Goal: Task Accomplishment & Management: Manage account settings

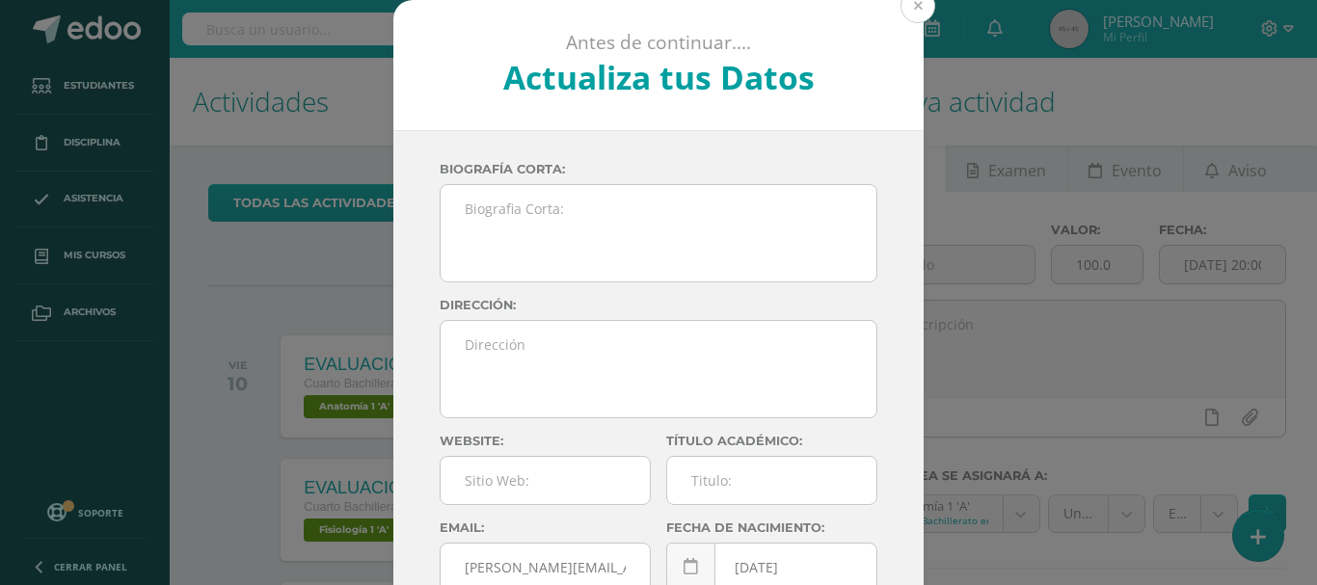
click at [910, 14] on button at bounding box center [918, 5] width 35 height 35
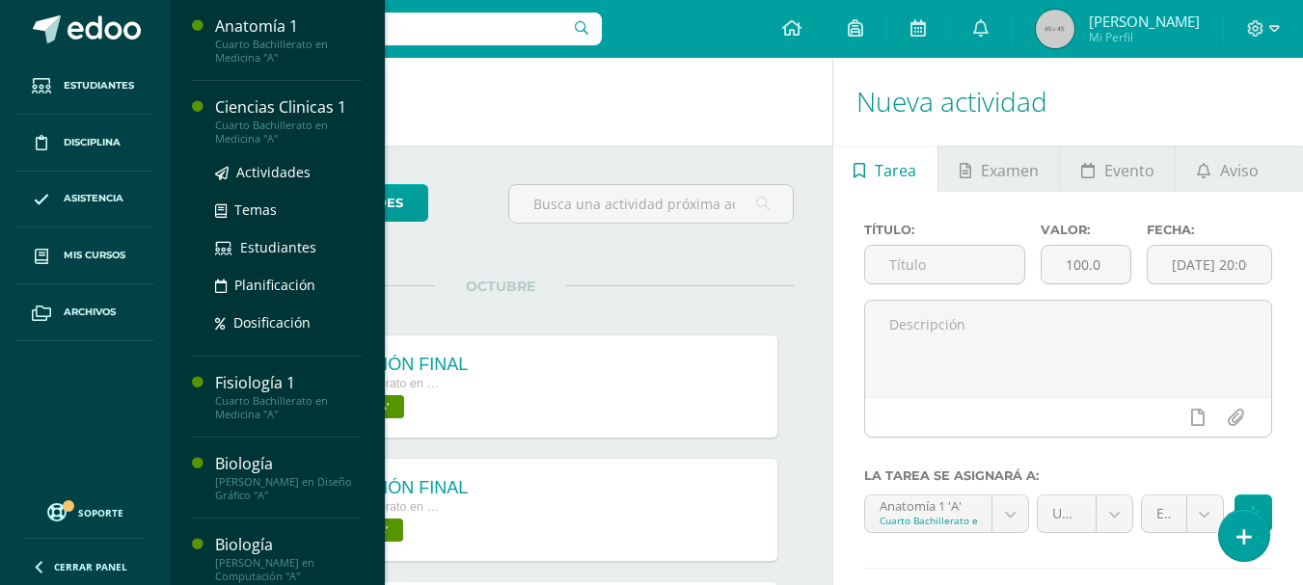
click at [306, 127] on div "Cuarto Bachillerato en Medicina "A"" at bounding box center [288, 132] width 147 height 27
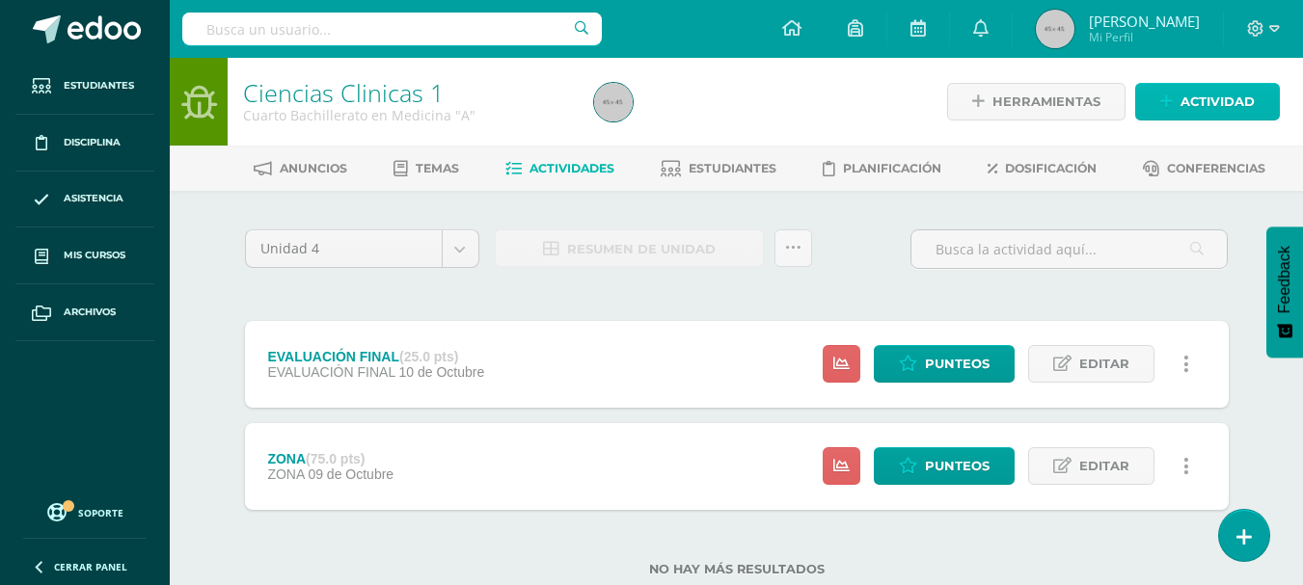
click at [1159, 107] on link "Actividad" at bounding box center [1207, 102] width 145 height 38
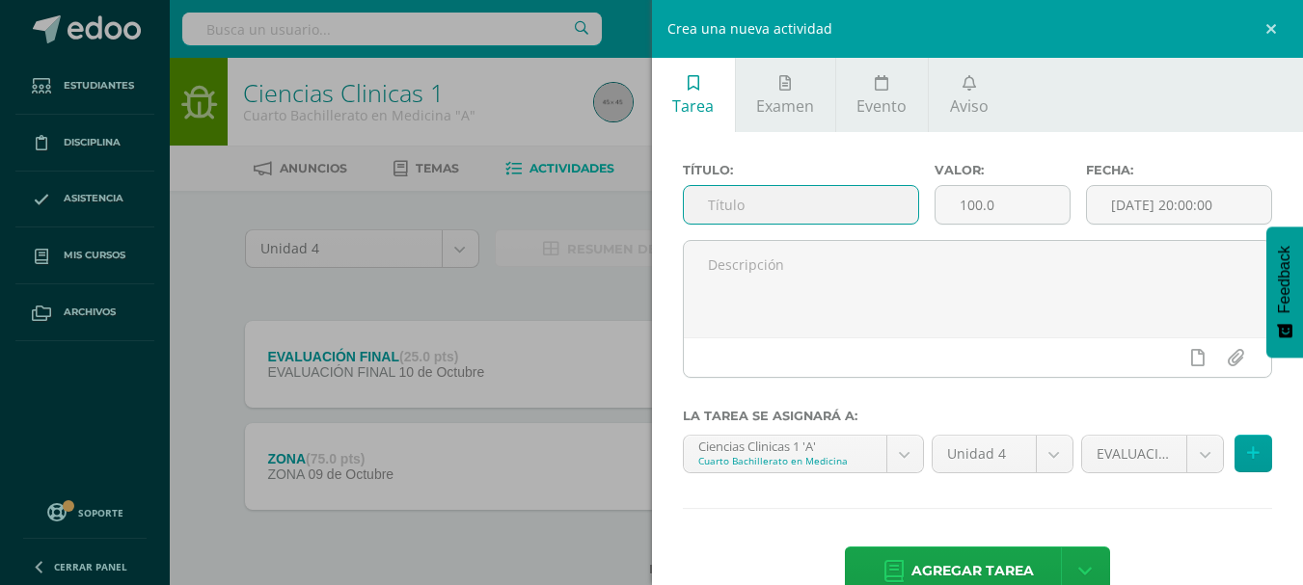
click at [790, 204] on input "text" at bounding box center [801, 205] width 234 height 38
type input "ZONA"
click at [1020, 221] on input "100.0" at bounding box center [1002, 205] width 134 height 38
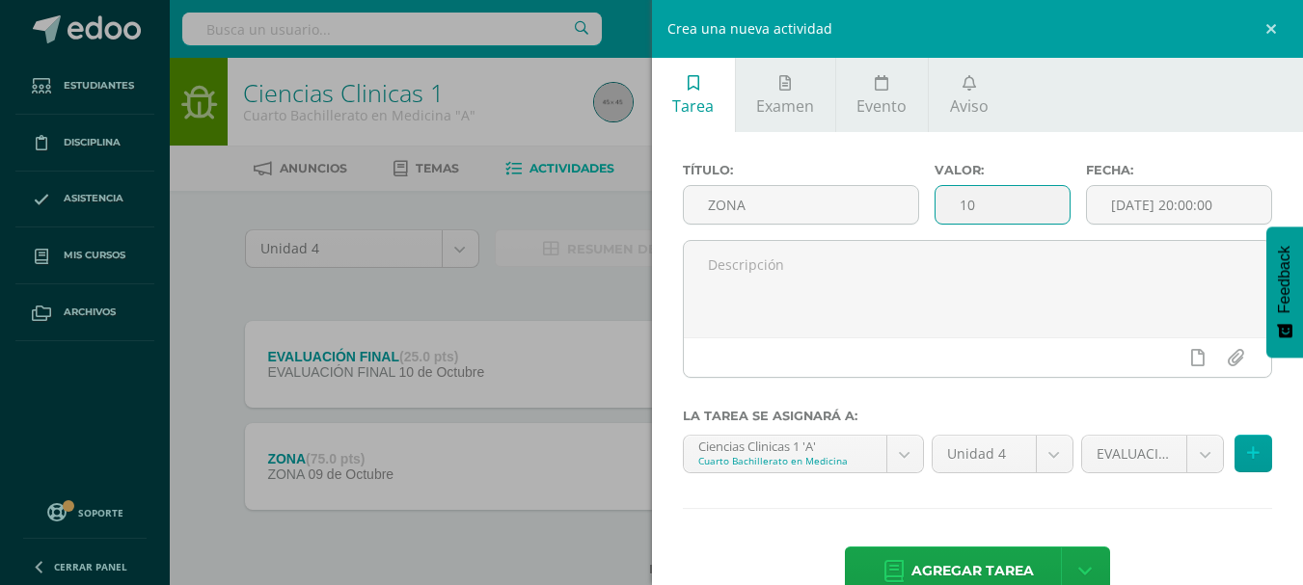
type input "1"
type input "75"
click at [1185, 456] on body "Estudiantes Disciplina Asistencia Mis cursos Archivos Soporte Ayuda Reportar un…" at bounding box center [651, 319] width 1303 height 638
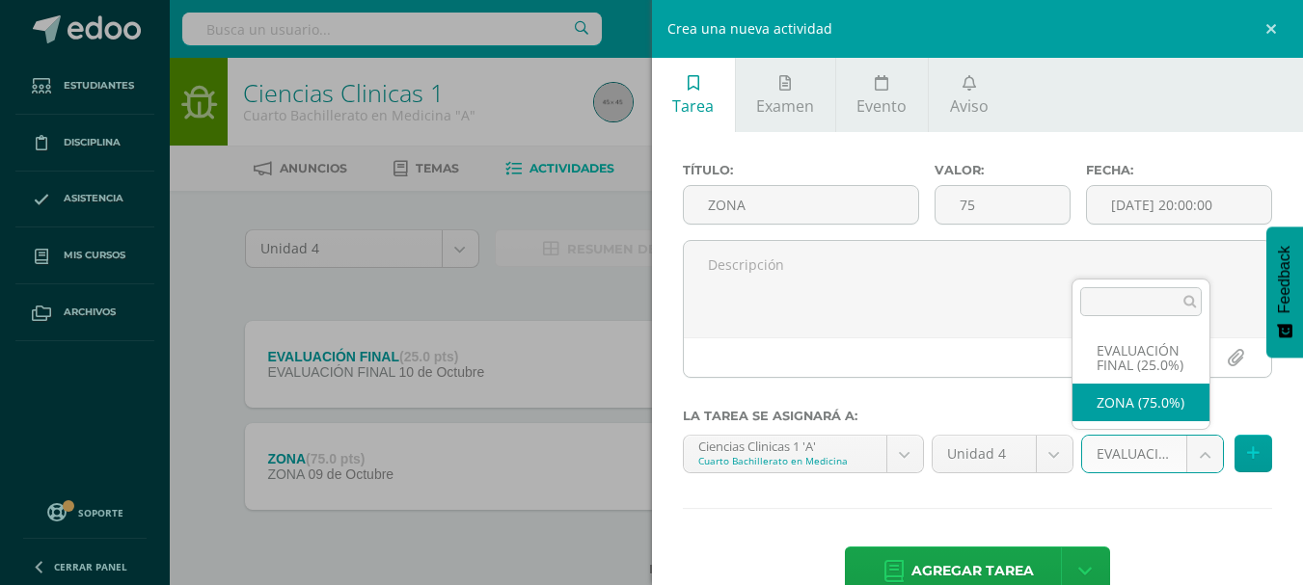
select select "6446"
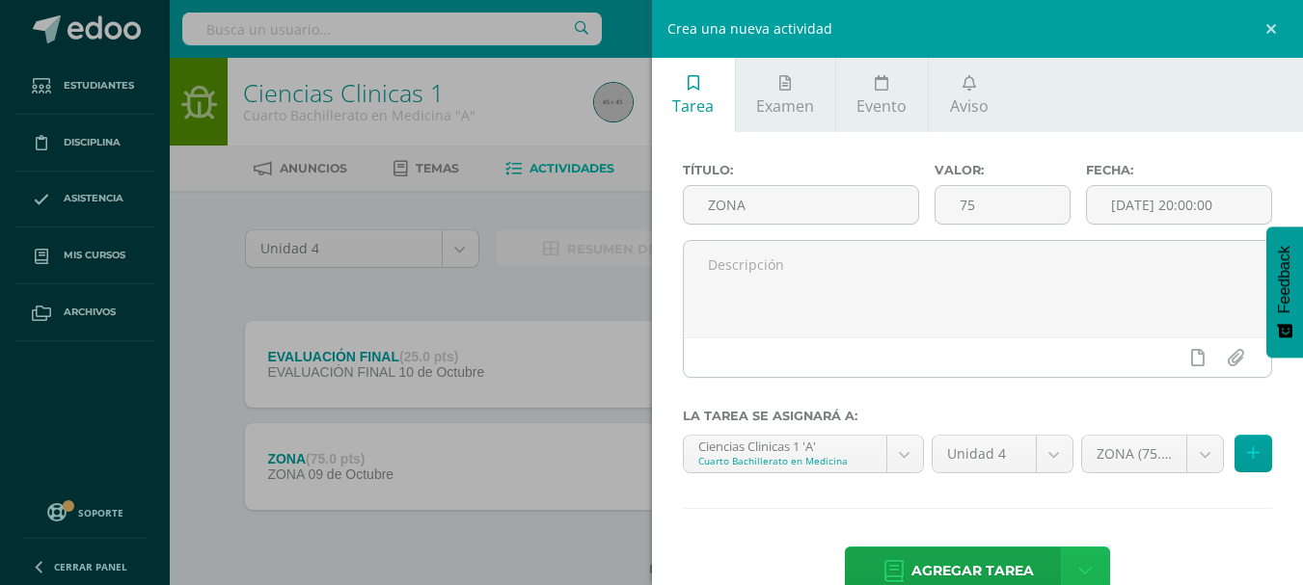
click at [1088, 574] on link at bounding box center [1085, 571] width 49 height 49
click at [1100, 492] on link "Agregar tarea y ocultar" at bounding box center [1079, 501] width 209 height 30
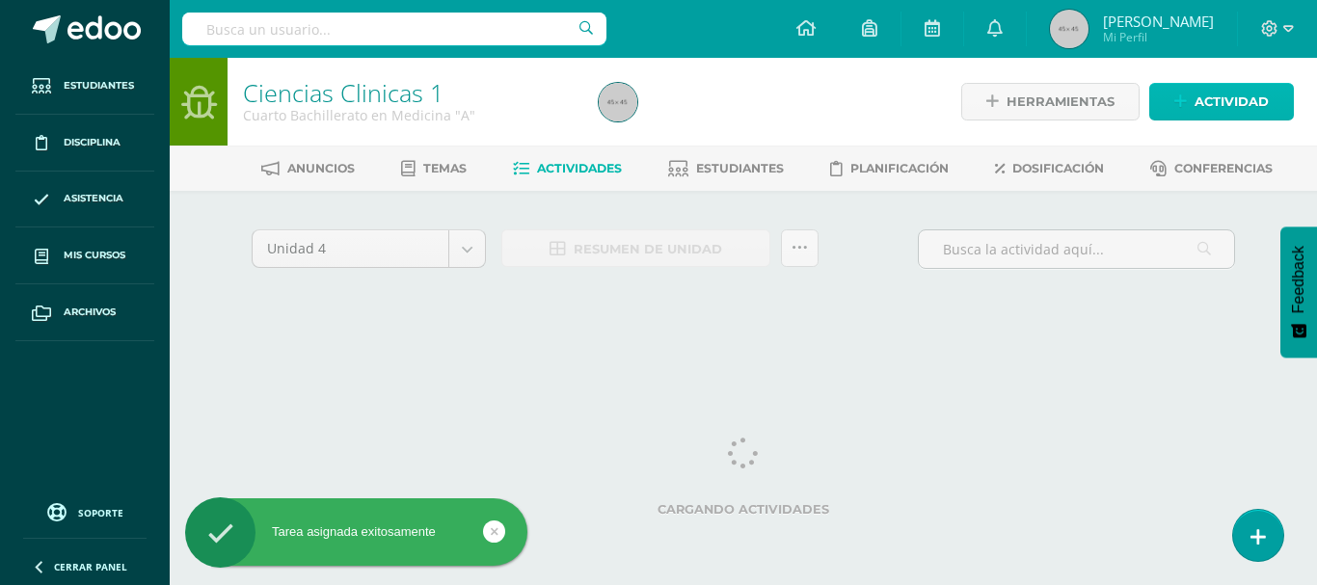
click at [1198, 103] on span "Actividad" at bounding box center [1232, 102] width 74 height 36
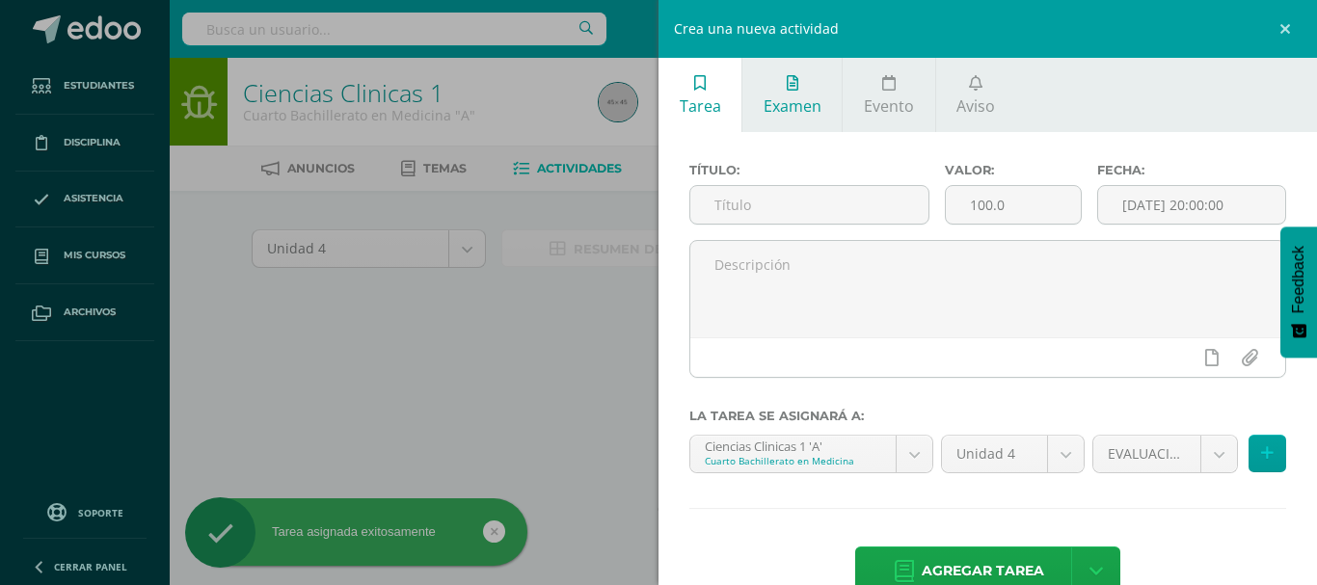
click at [810, 119] on link "Examen" at bounding box center [792, 95] width 99 height 74
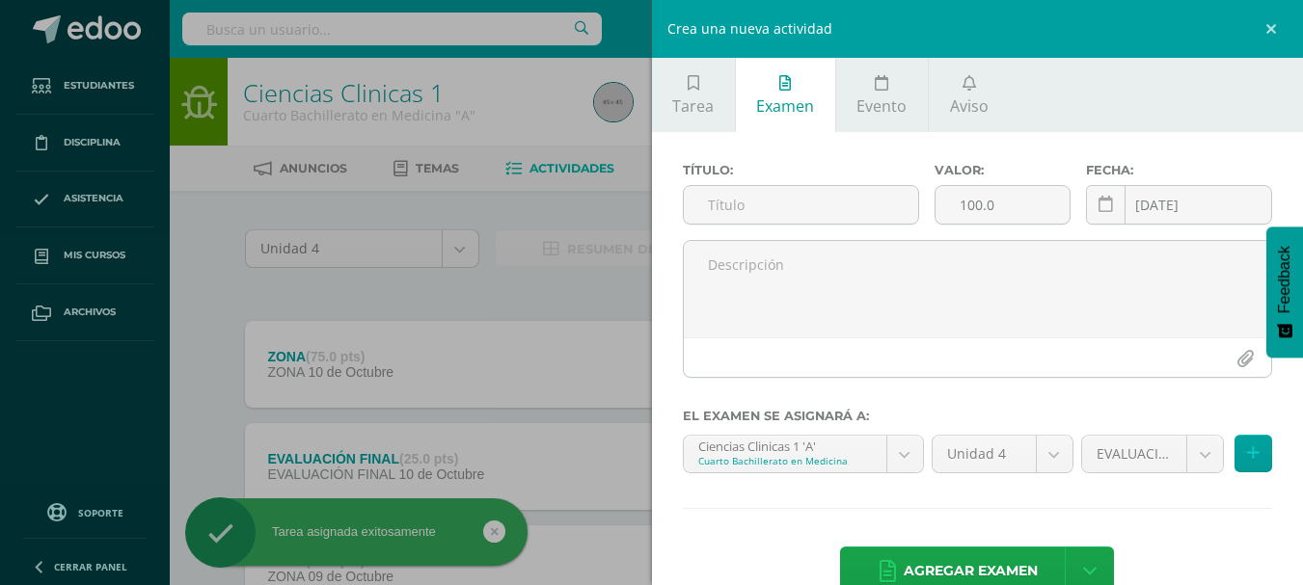
scroll to position [45, 0]
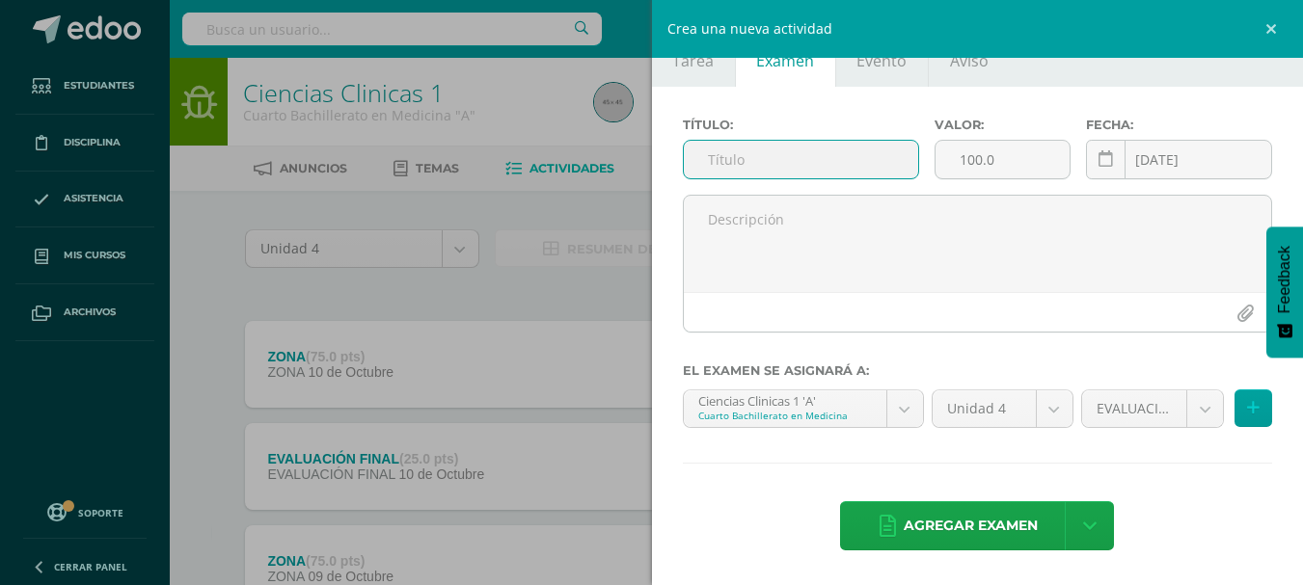
click at [798, 166] on input "text" at bounding box center [801, 160] width 234 height 38
click at [800, 193] on div "Título:" at bounding box center [801, 156] width 252 height 77
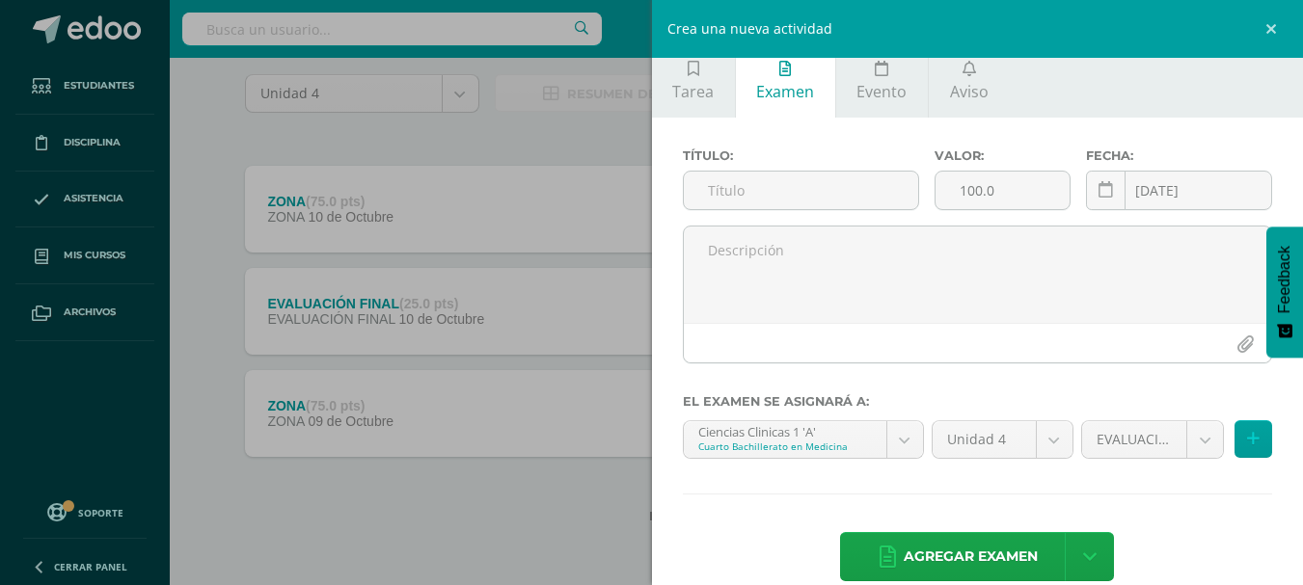
scroll to position [0, 0]
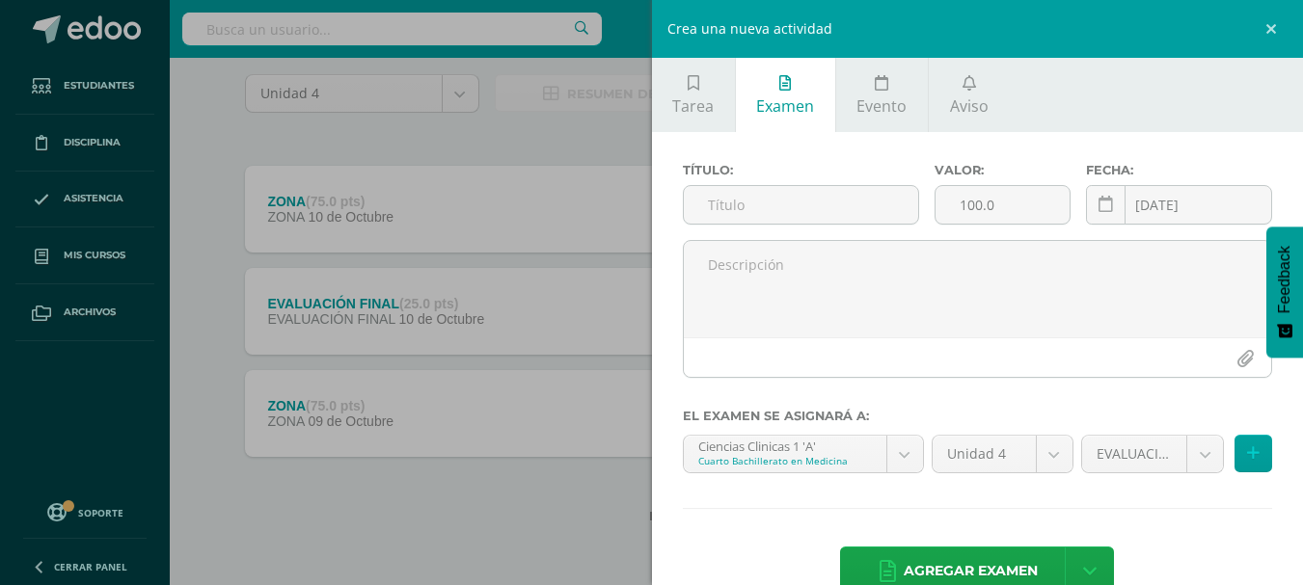
click at [800, 193] on input "text" at bounding box center [801, 205] width 234 height 38
click at [1273, 26] on link at bounding box center [1274, 29] width 58 height 58
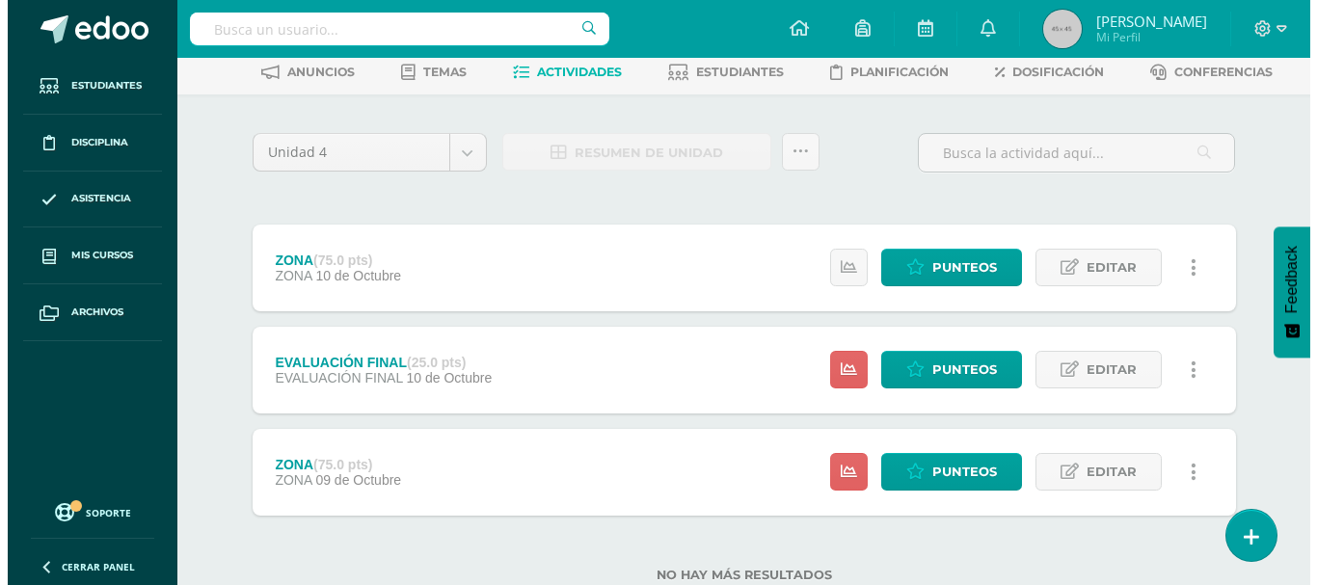
scroll to position [98, 0]
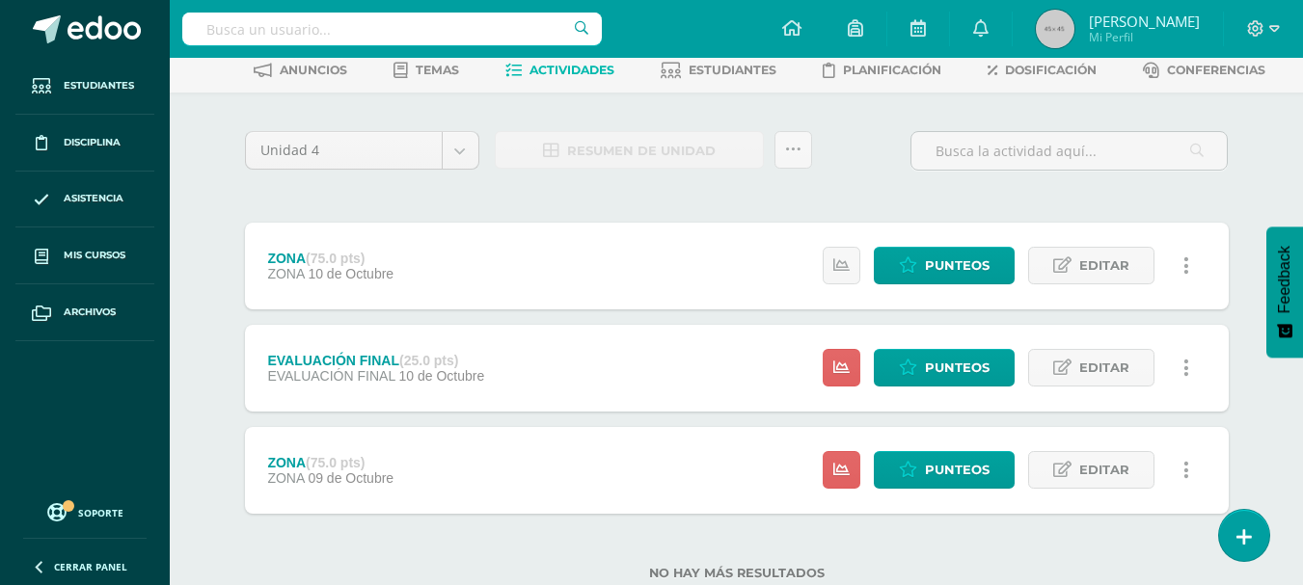
click at [1189, 264] on link at bounding box center [1187, 266] width 38 height 38
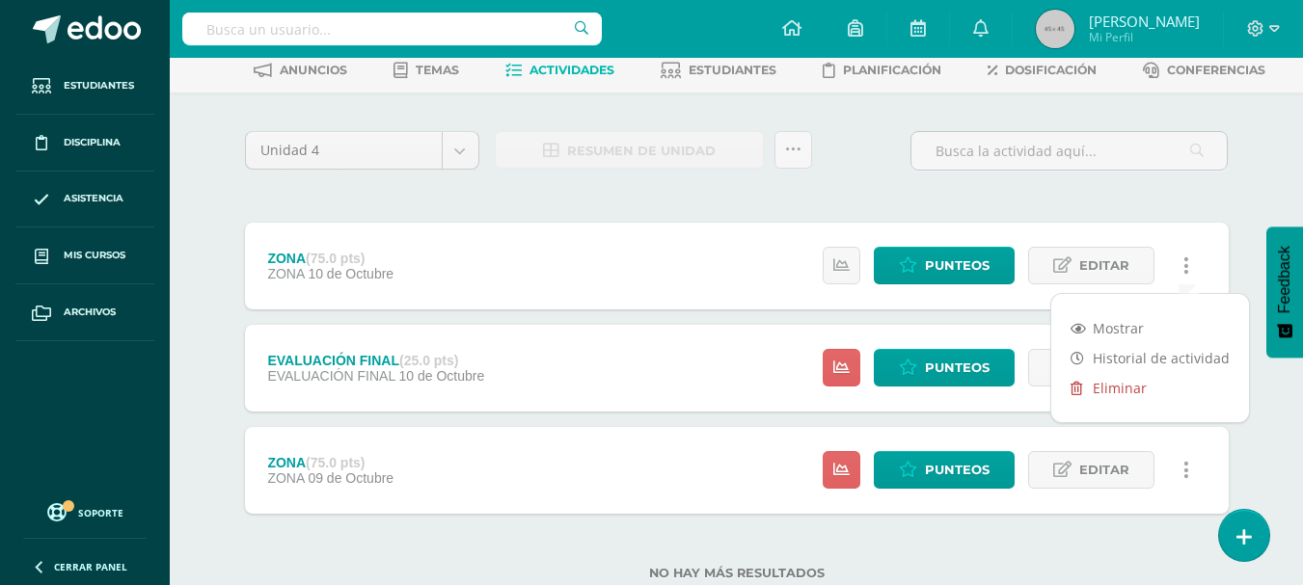
click at [1125, 389] on link "Eliminar" at bounding box center [1150, 388] width 198 height 30
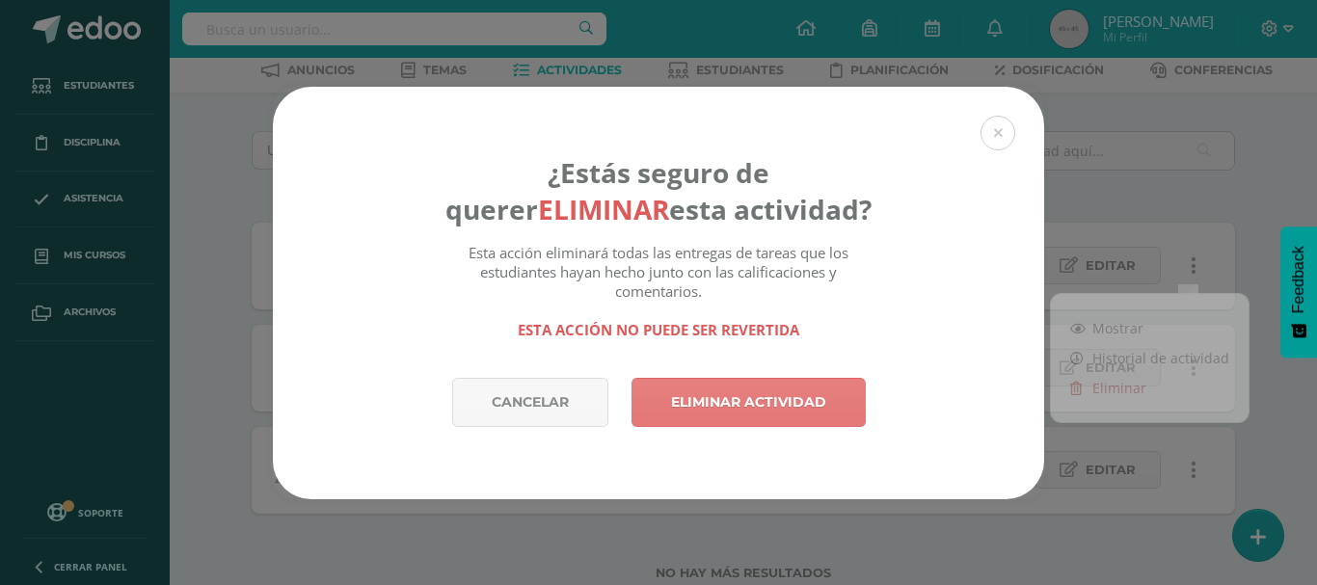
click at [714, 399] on link "Eliminar actividad" at bounding box center [749, 402] width 234 height 49
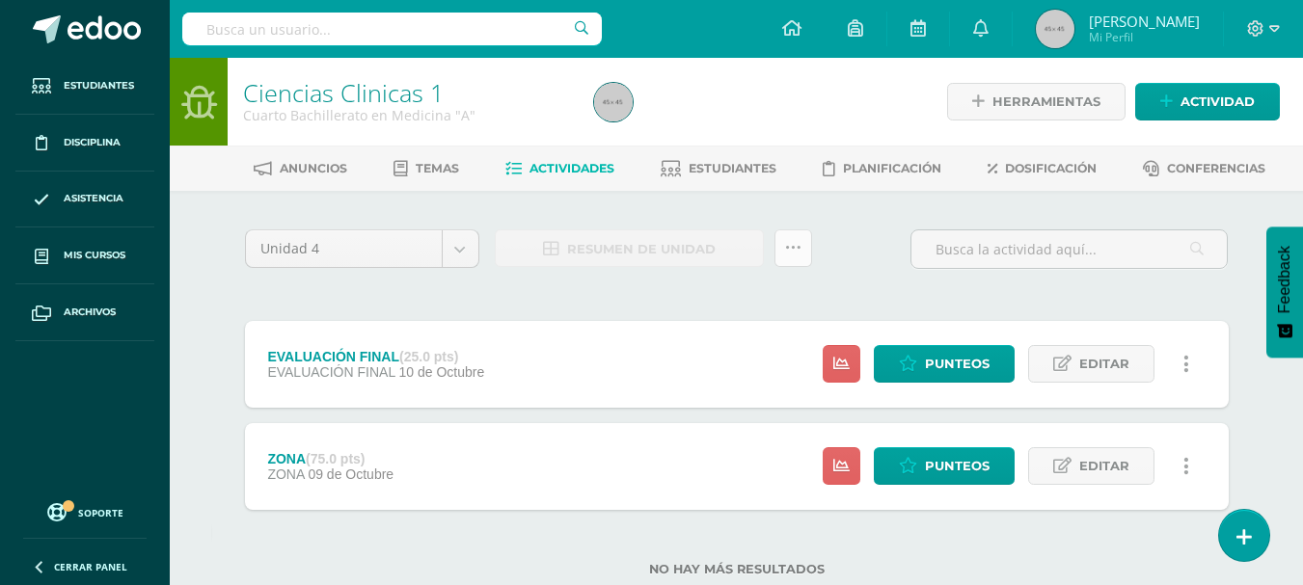
click at [801, 243] on link at bounding box center [793, 249] width 38 height 38
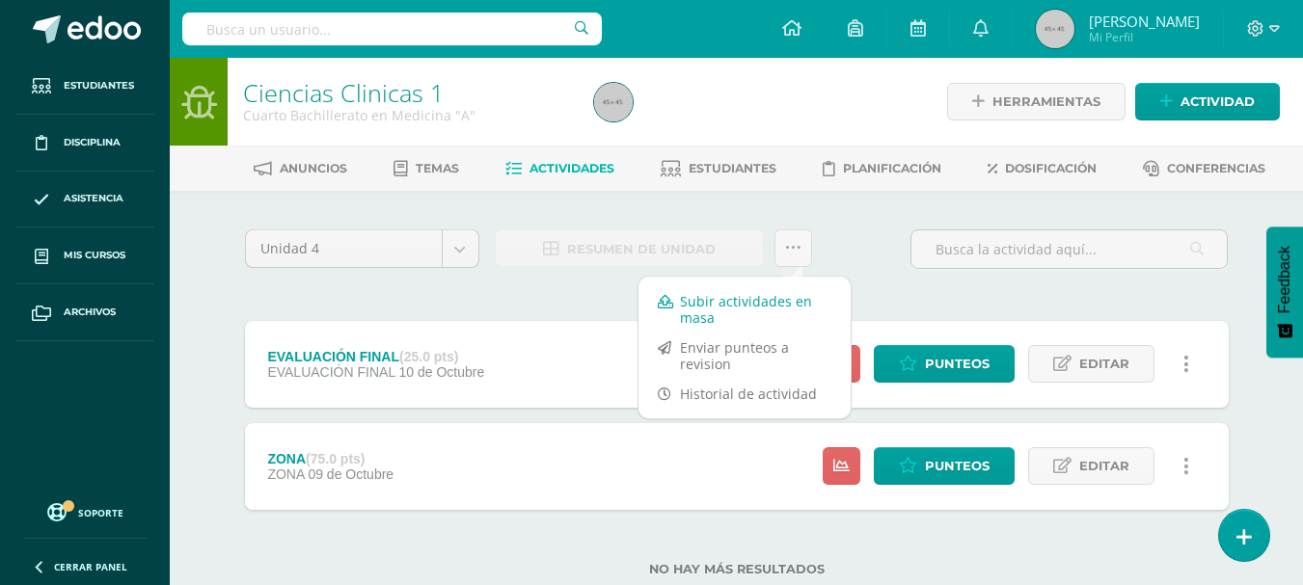
click at [750, 298] on link "Subir actividades en masa" at bounding box center [744, 309] width 212 height 46
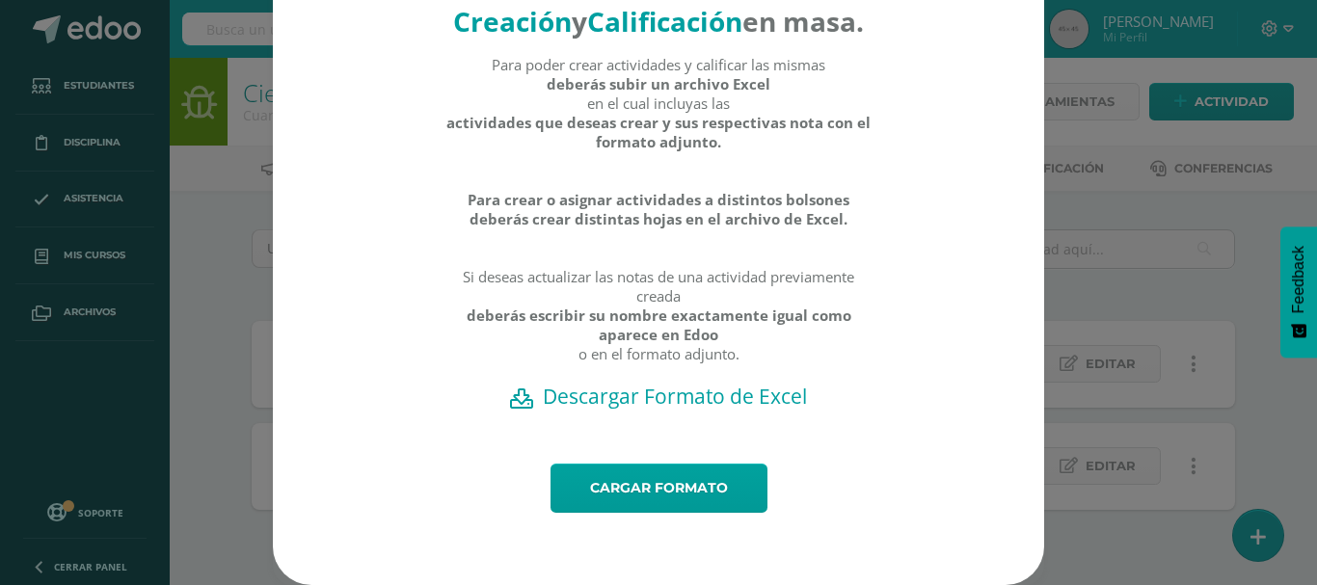
scroll to position [101, 0]
click at [683, 399] on h2 "Descargar Formato de Excel" at bounding box center [659, 396] width 704 height 27
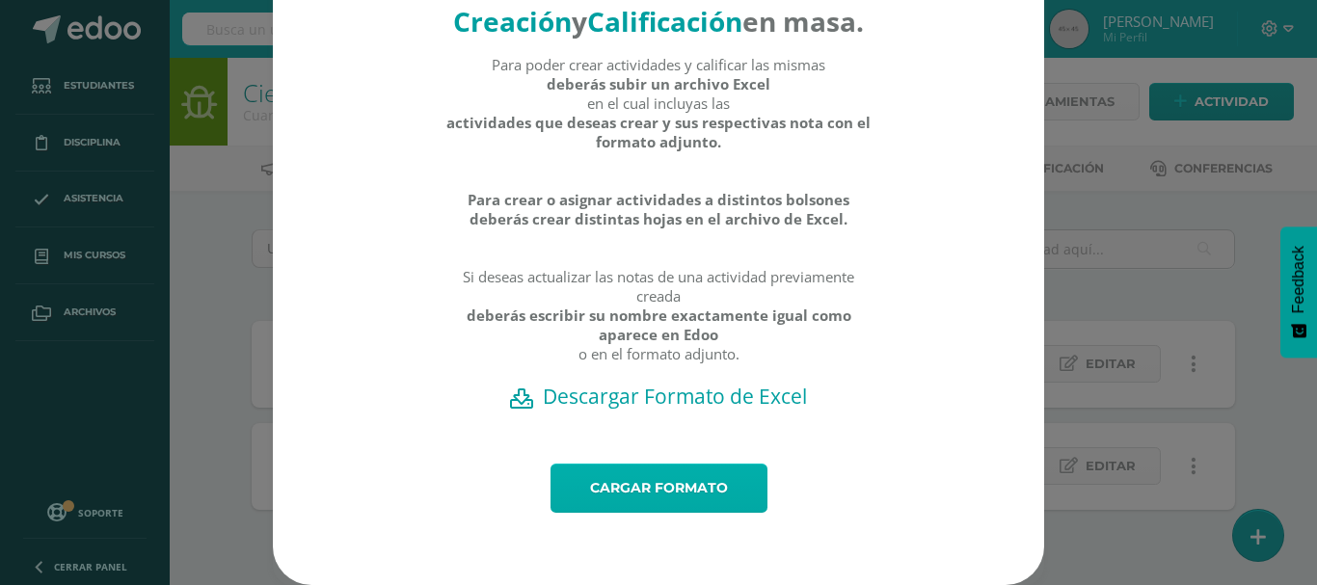
click at [694, 484] on link "Cargar formato" at bounding box center [659, 488] width 217 height 49
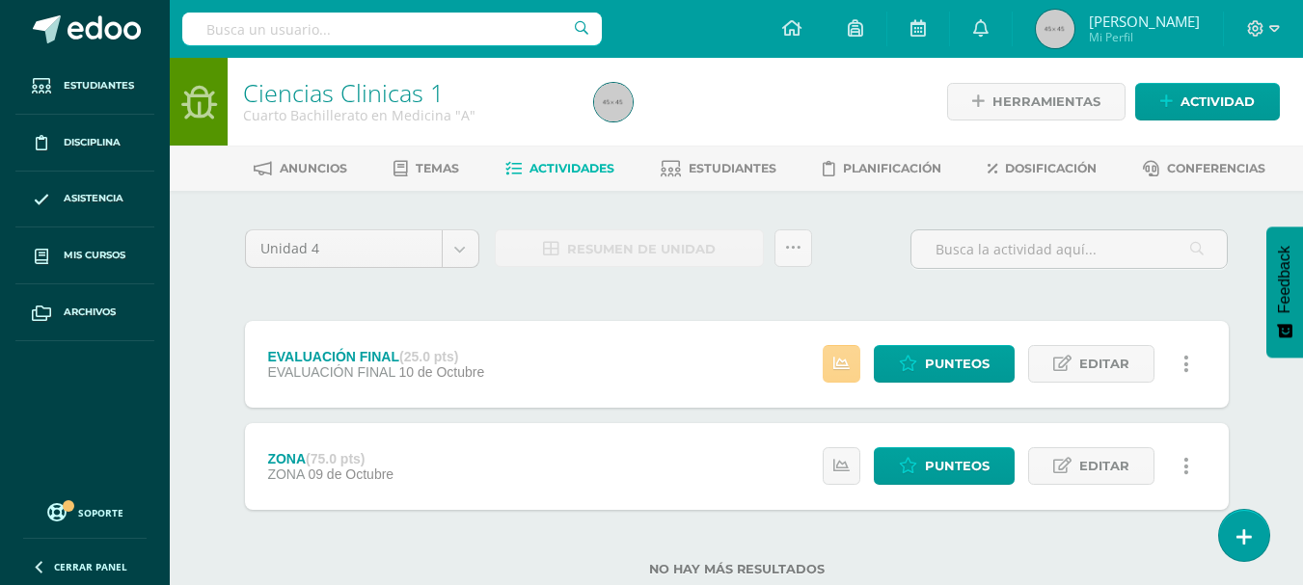
click at [842, 356] on icon at bounding box center [841, 364] width 16 height 16
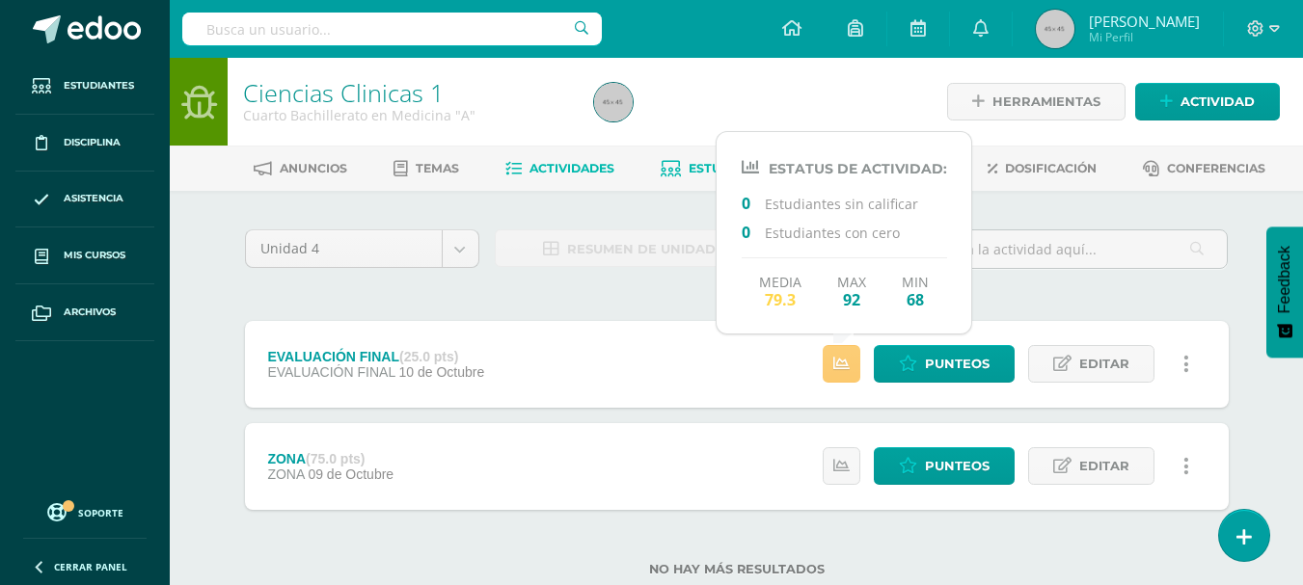
click at [674, 176] on icon at bounding box center [671, 169] width 20 height 16
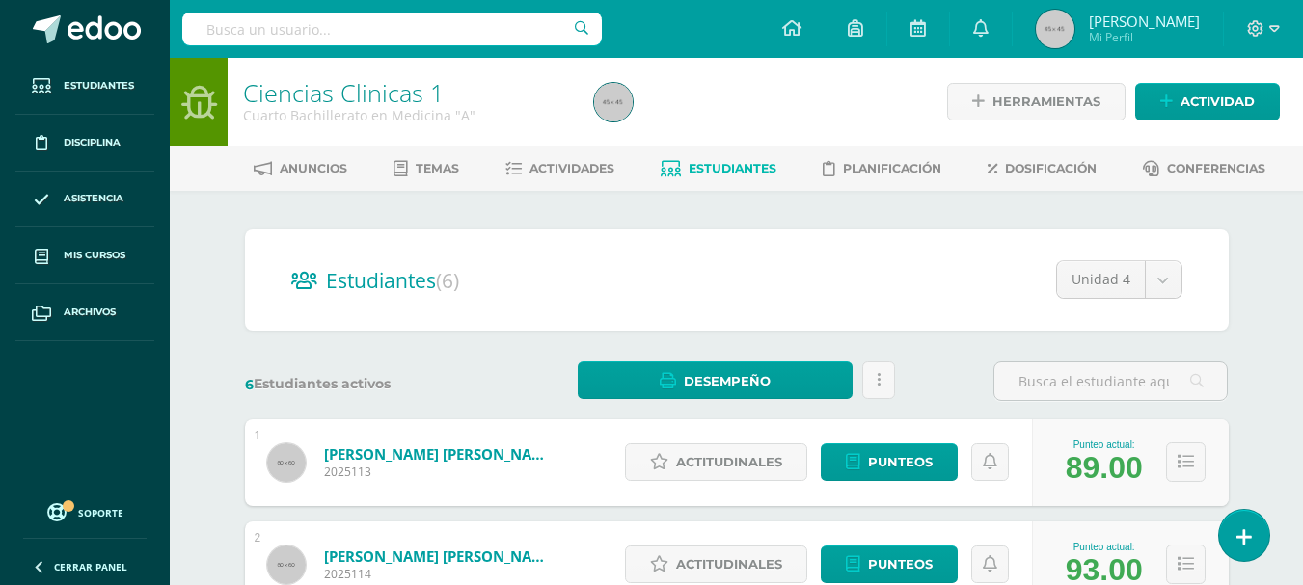
click at [1279, 23] on div at bounding box center [1263, 29] width 79 height 58
click at [1277, 30] on icon at bounding box center [1274, 28] width 11 height 17
click at [1216, 126] on span "Cerrar sesión" at bounding box center [1214, 131] width 87 height 18
